Goal: Register for event/course

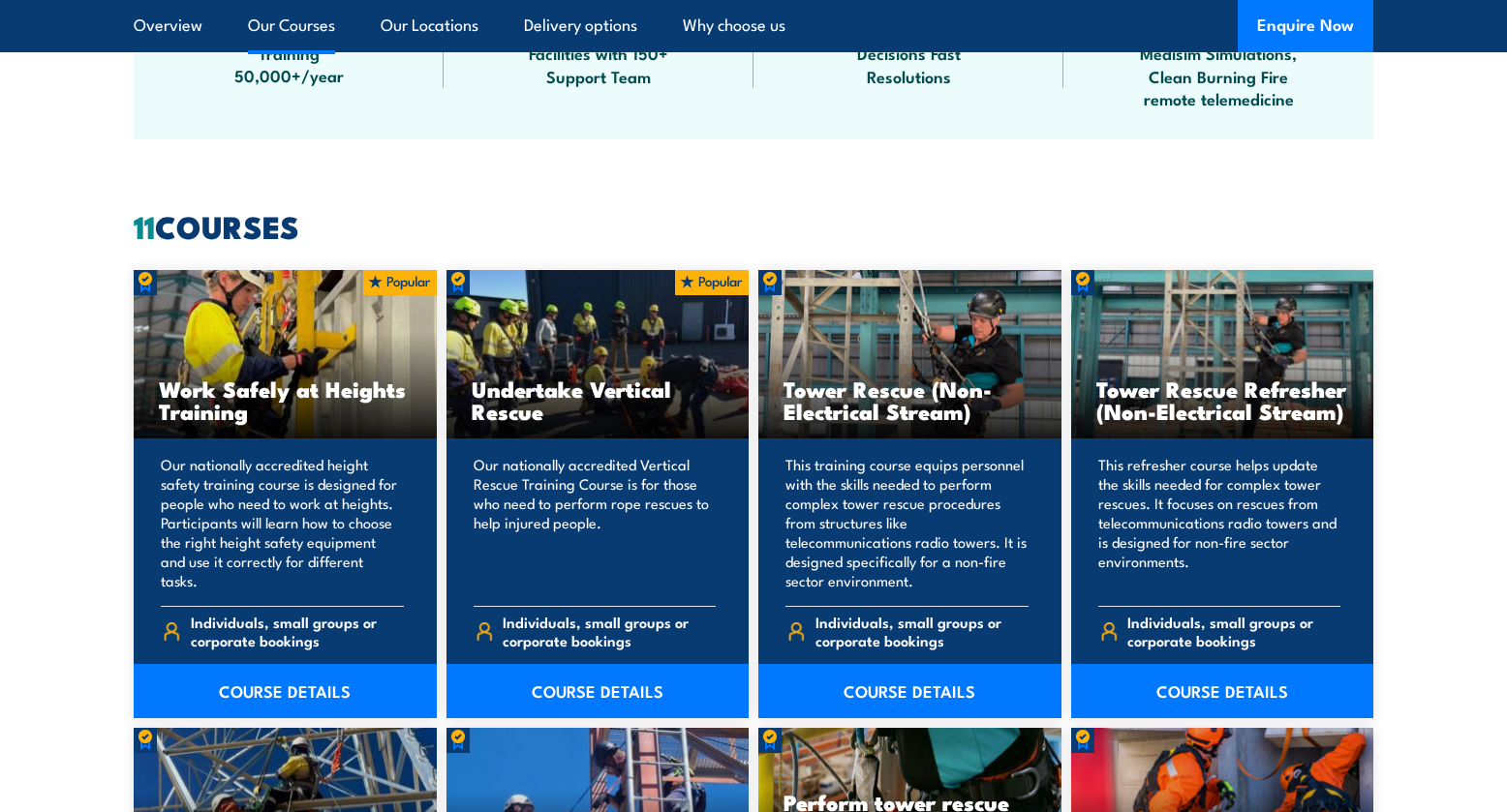
scroll to position [1453, 0]
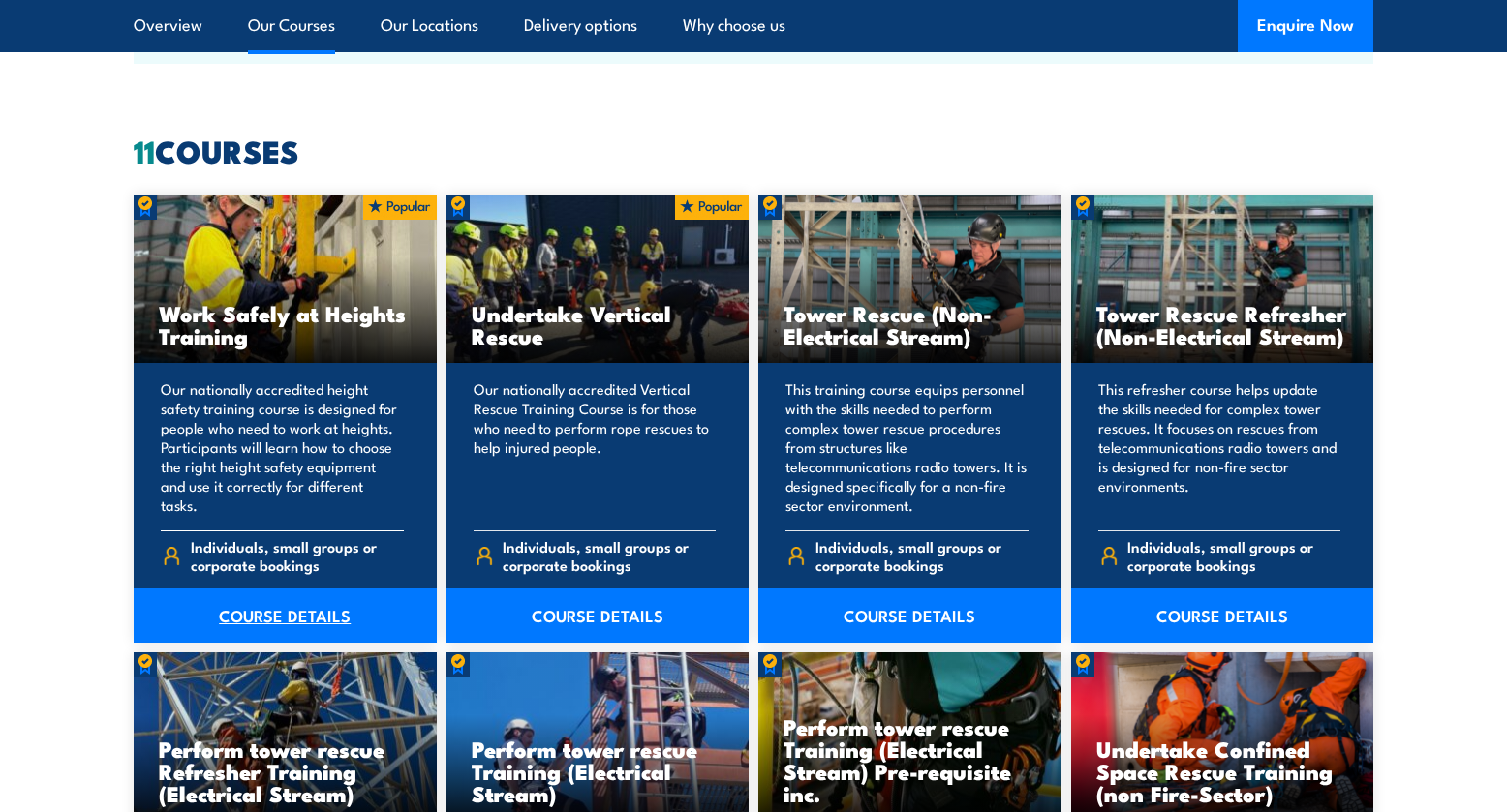
click at [287, 612] on link "COURSE DETAILS" at bounding box center [286, 615] width 303 height 54
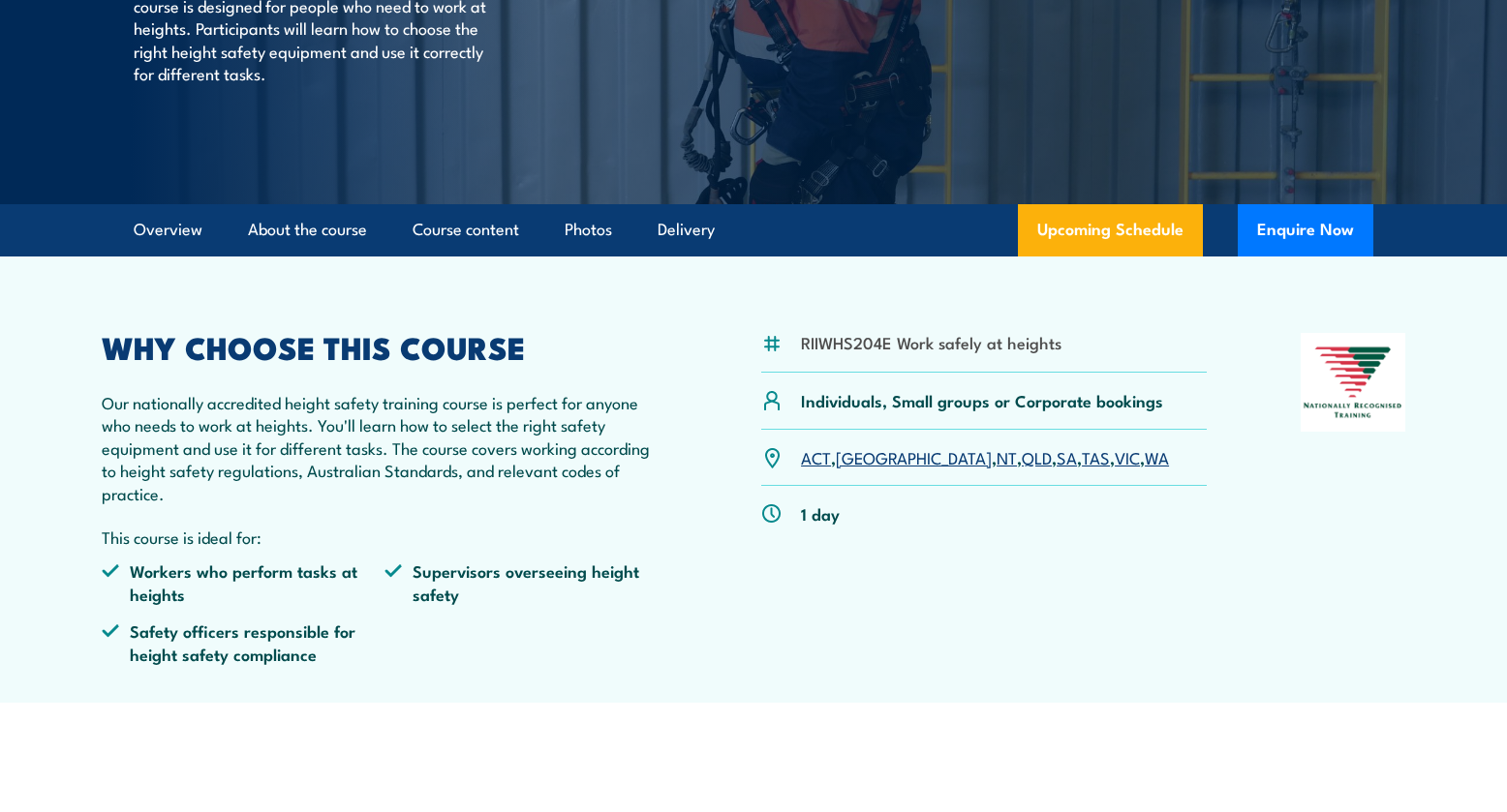
scroll to position [387, 0]
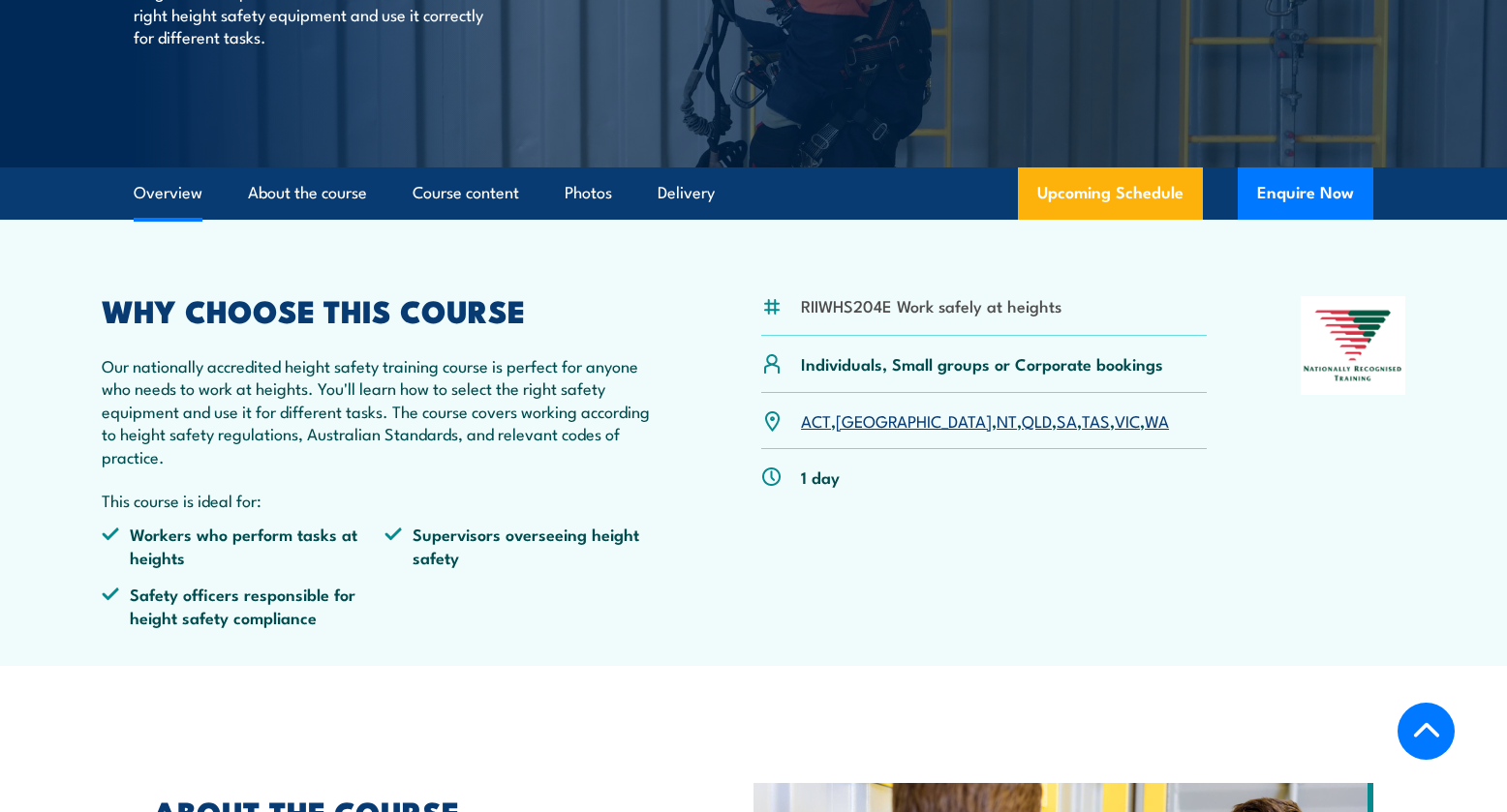
click at [1057, 415] on link "SA" at bounding box center [1067, 421] width 21 height 23
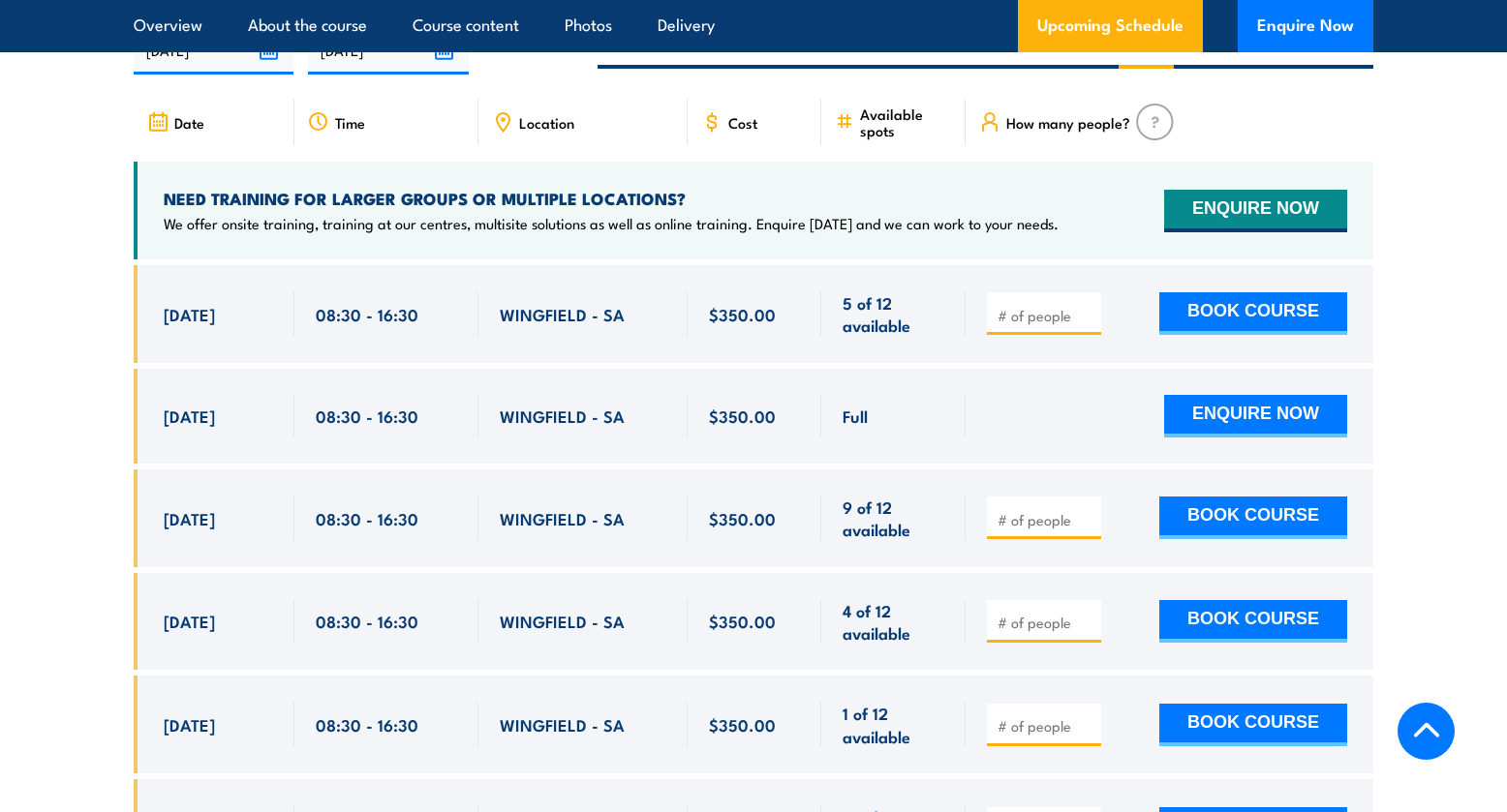
scroll to position [3178, 0]
